Goal: Find specific page/section: Find specific page/section

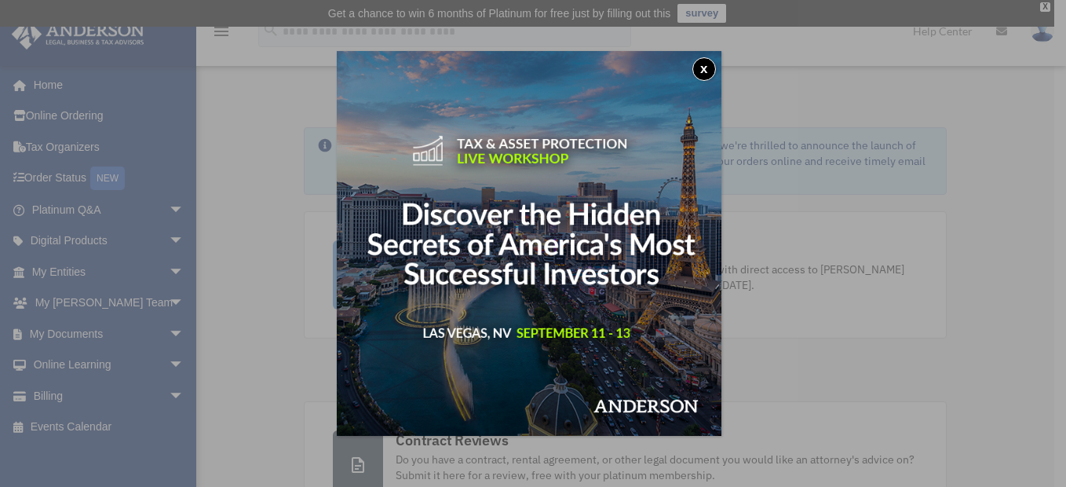
click at [711, 67] on button "x" at bounding box center [704, 69] width 24 height 24
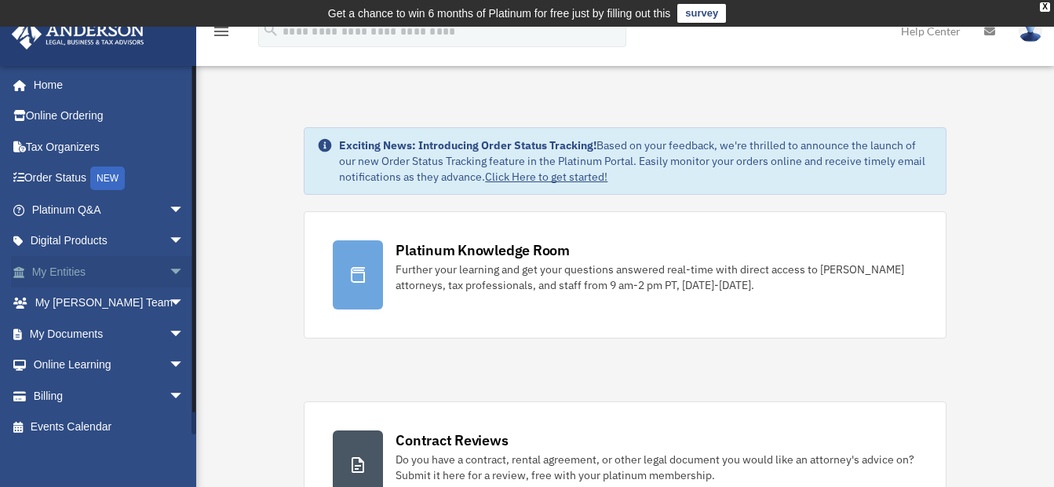
click at [151, 269] on link "My Entities arrow_drop_down" at bounding box center [109, 271] width 197 height 31
click at [169, 268] on span "arrow_drop_down" at bounding box center [184, 272] width 31 height 32
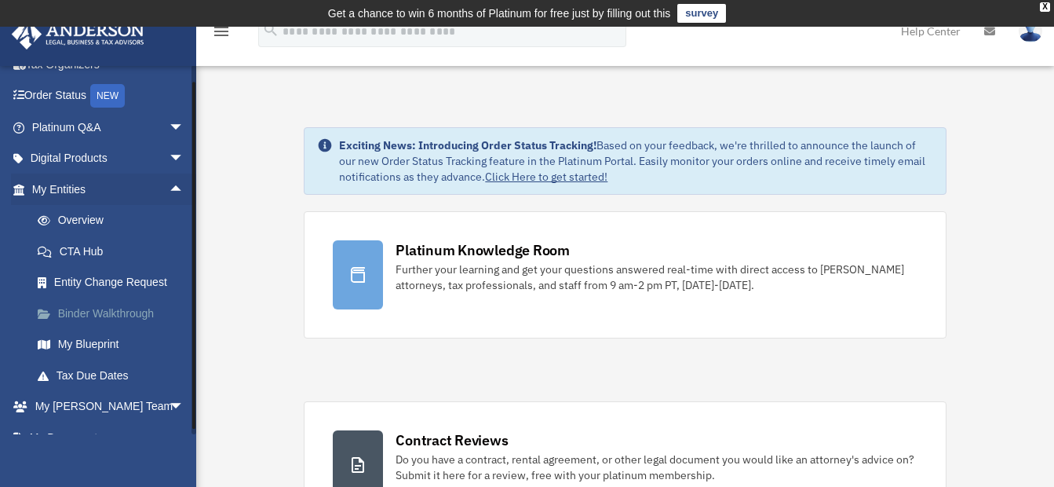
scroll to position [157, 0]
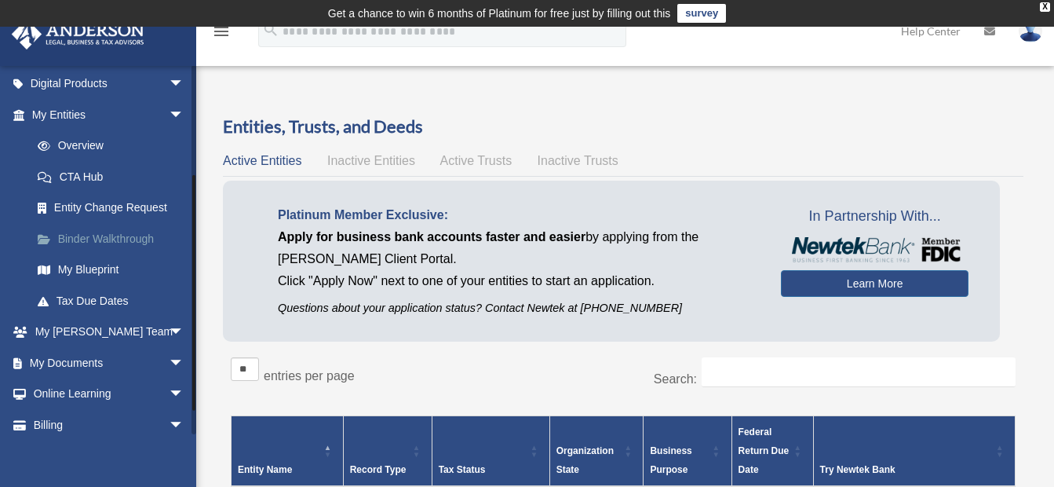
scroll to position [198, 0]
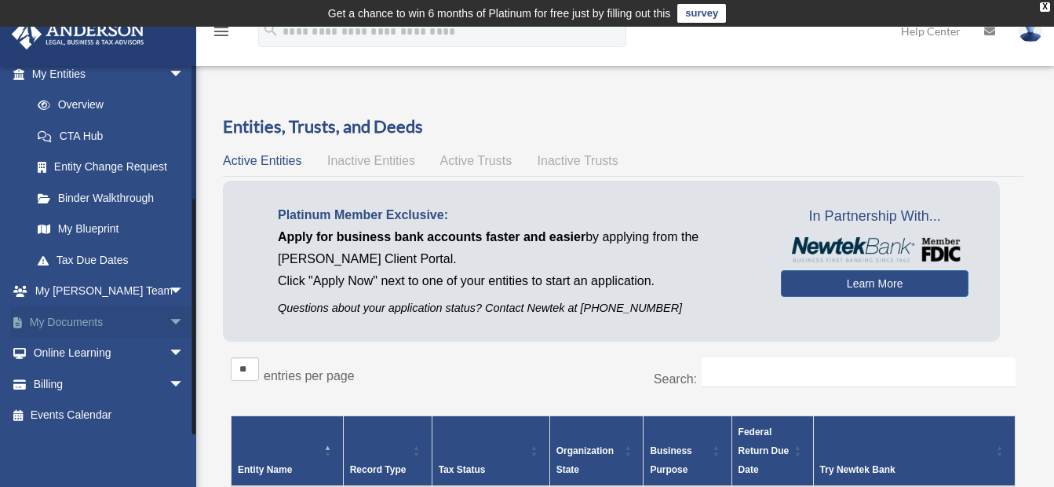
click at [169, 321] on span "arrow_drop_down" at bounding box center [184, 322] width 31 height 32
click at [75, 348] on link "Box" at bounding box center [115, 353] width 186 height 31
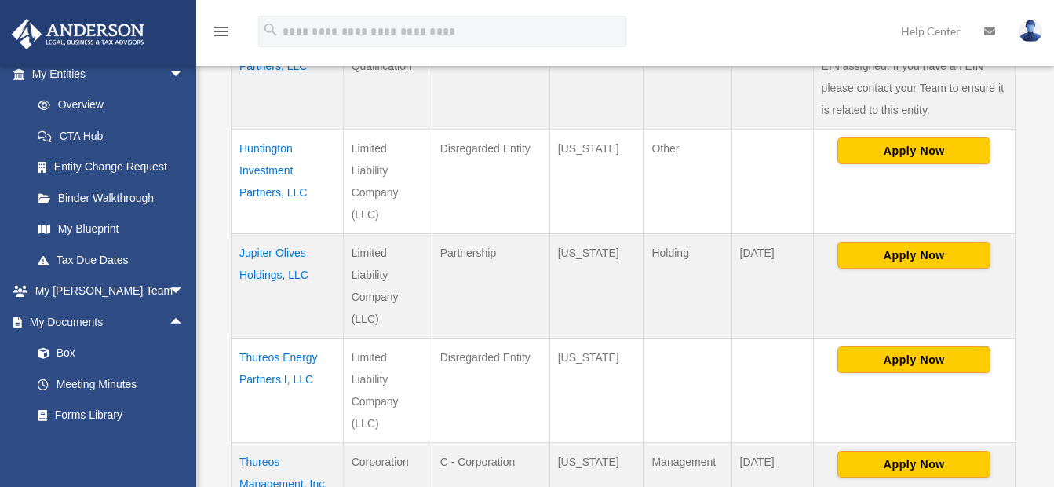
scroll to position [471, 0]
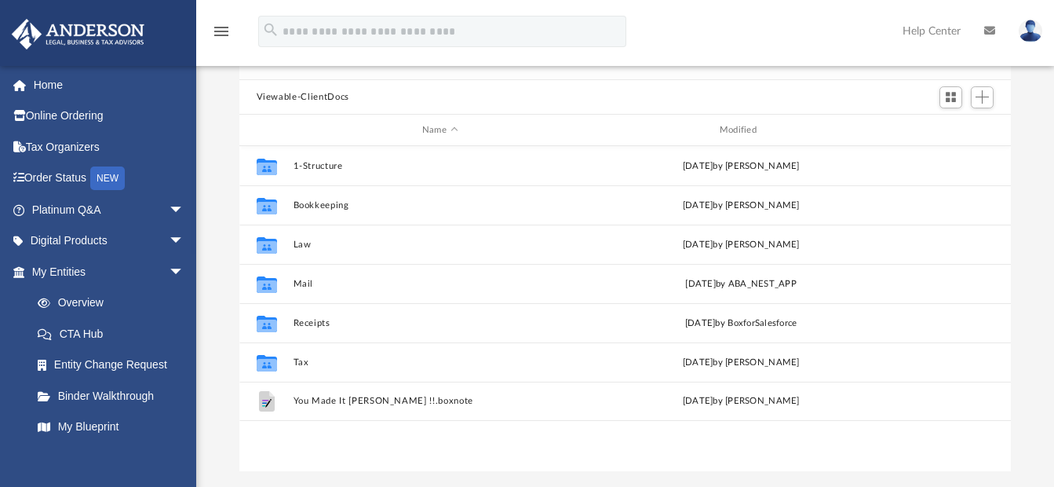
scroll to position [111, 0]
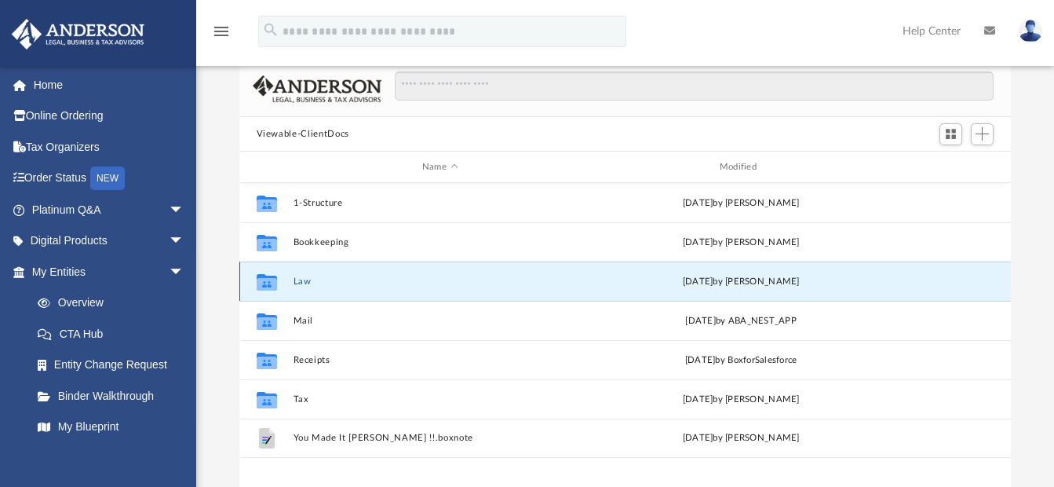
click at [299, 283] on button "Law" at bounding box center [440, 281] width 294 height 10
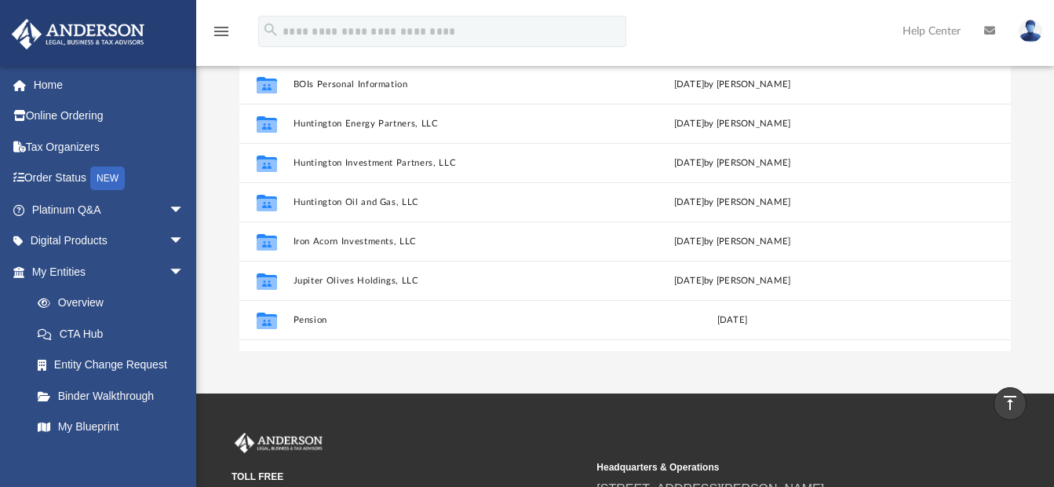
scroll to position [0, 0]
